Goal: Transaction & Acquisition: Purchase product/service

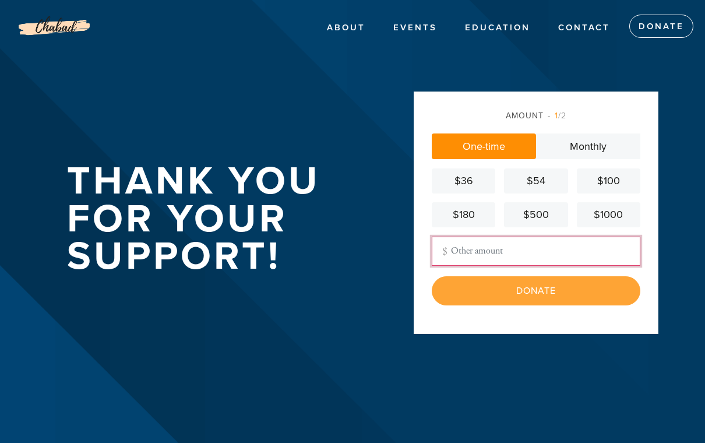
click at [485, 259] on input "Other Amount" at bounding box center [536, 251] width 209 height 29
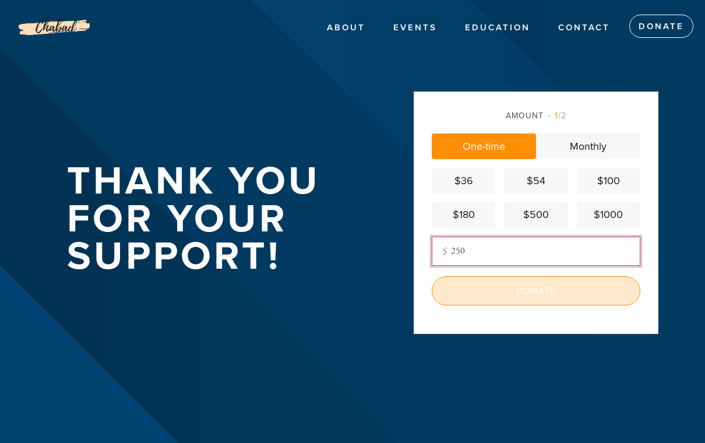
type input "250"
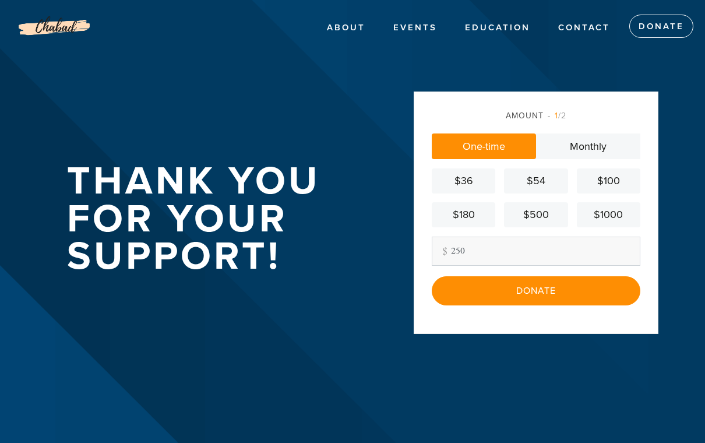
click at [539, 304] on input "Donate" at bounding box center [536, 290] width 209 height 29
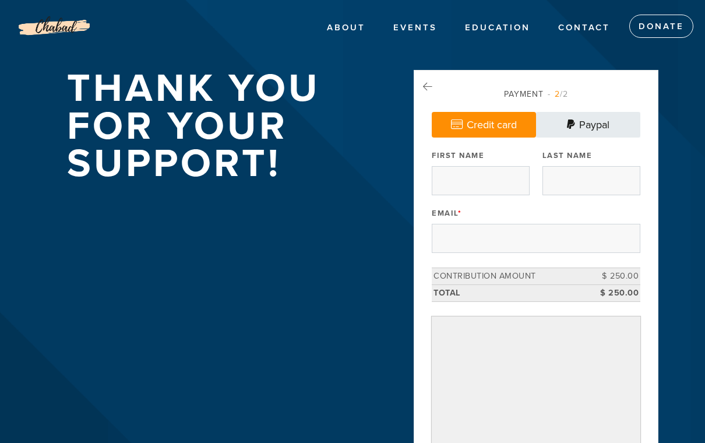
click at [589, 121] on link "Paypal" at bounding box center [588, 125] width 104 height 26
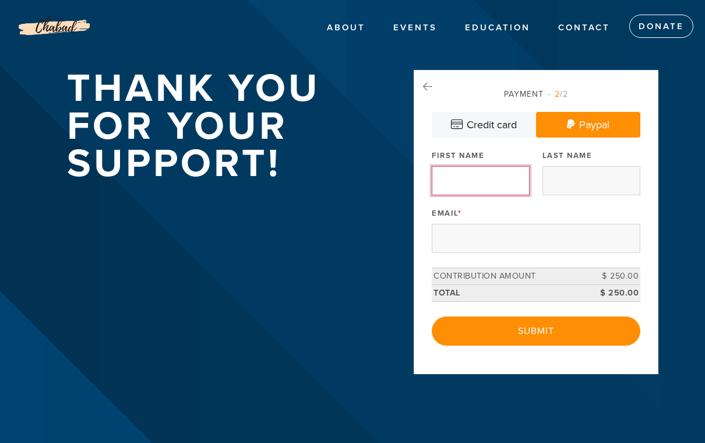
click at [467, 184] on input "First Name" at bounding box center [481, 180] width 98 height 29
type input "[PERSON_NAME]"
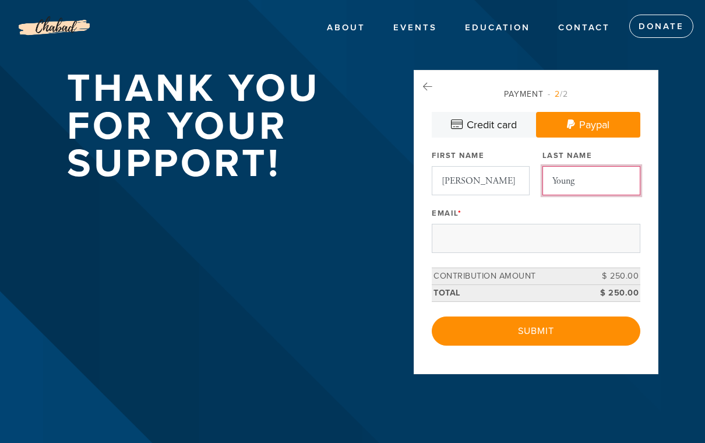
type input "Young"
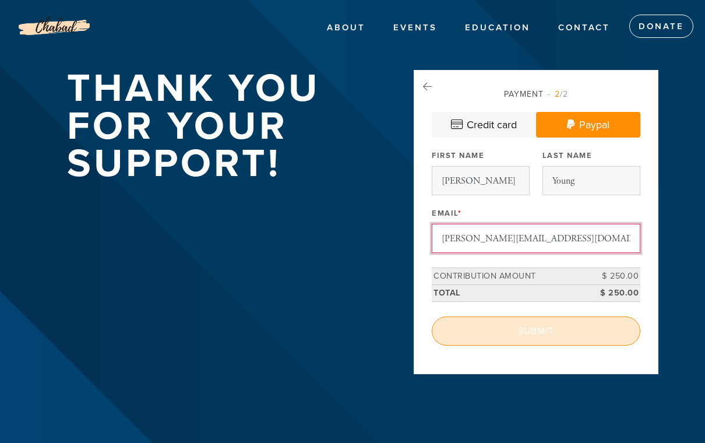
type input "[PERSON_NAME][EMAIL_ADDRESS][DOMAIN_NAME]"
click at [521, 331] on input "Submit" at bounding box center [536, 330] width 209 height 29
